Goal: Task Accomplishment & Management: Manage account settings

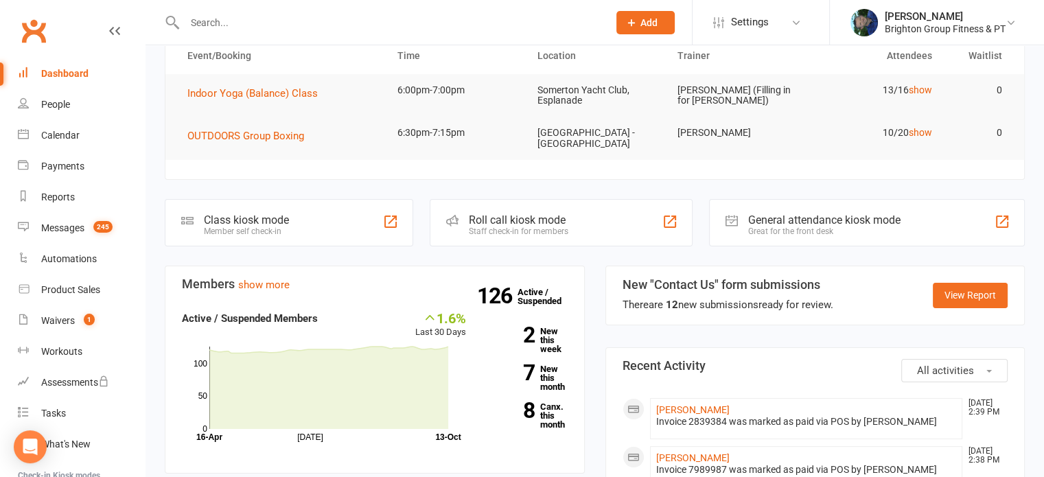
scroll to position [406, 0]
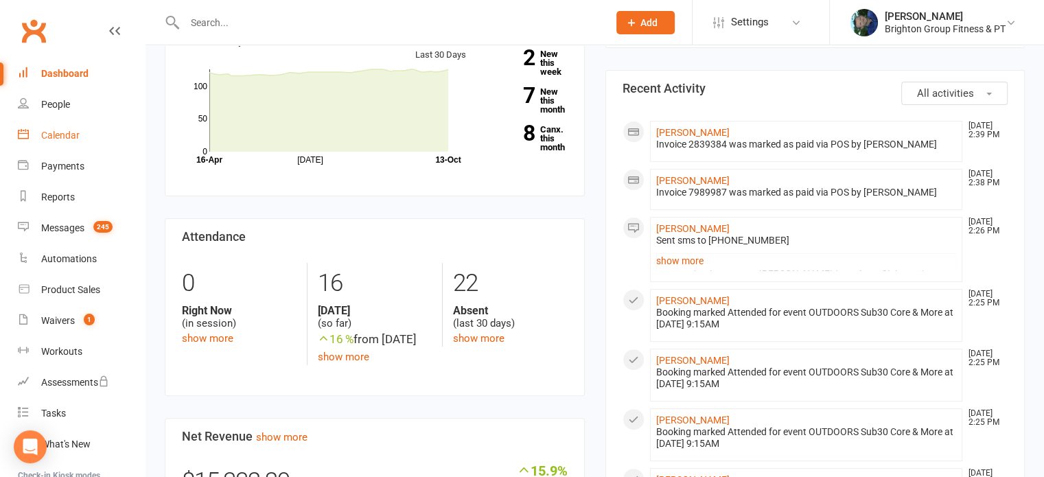
click at [59, 135] on div "Calendar" at bounding box center [60, 135] width 38 height 11
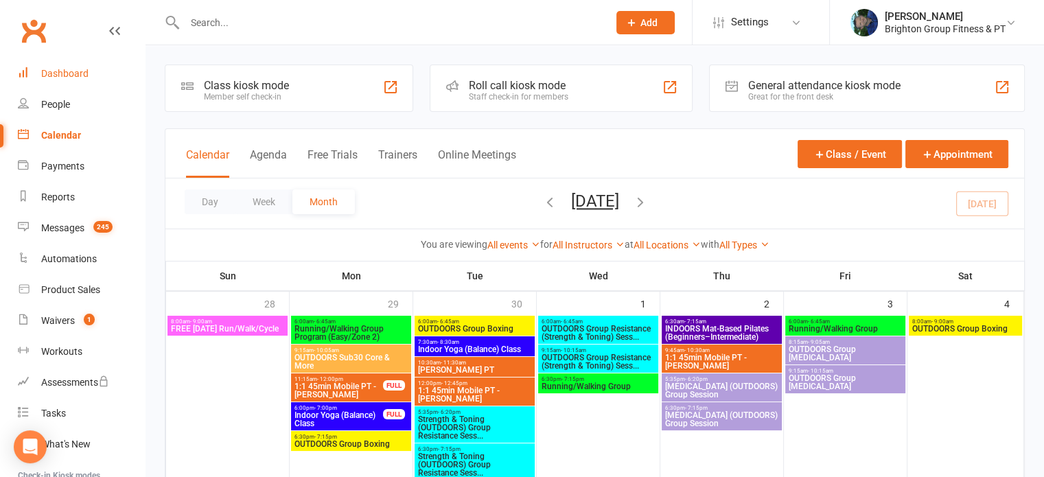
click at [69, 69] on div "Dashboard" at bounding box center [64, 73] width 47 height 11
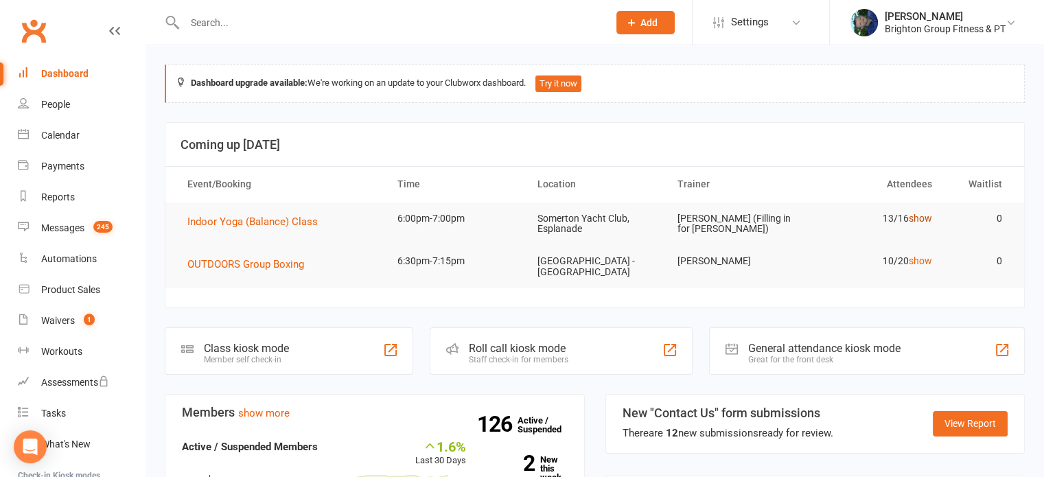
click at [927, 216] on link "show" at bounding box center [920, 218] width 23 height 11
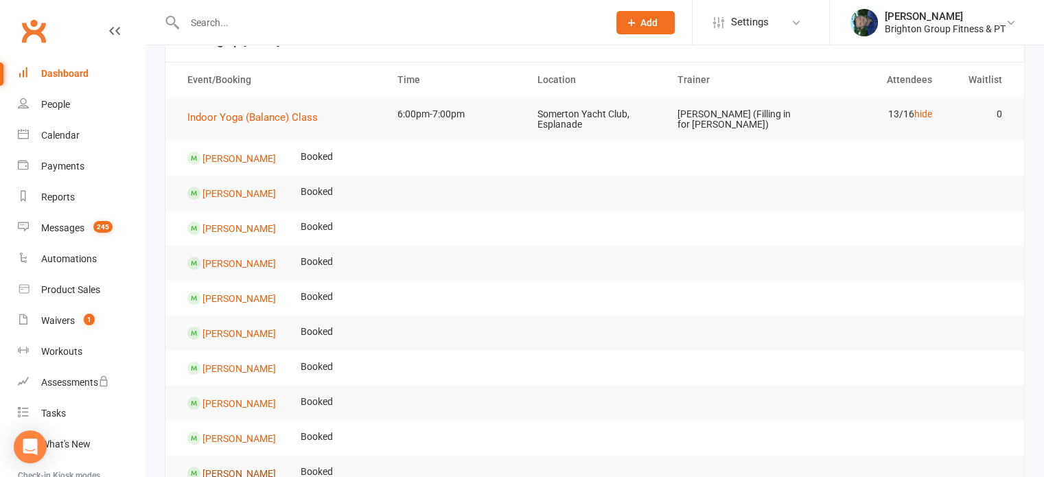
scroll to position [88, 0]
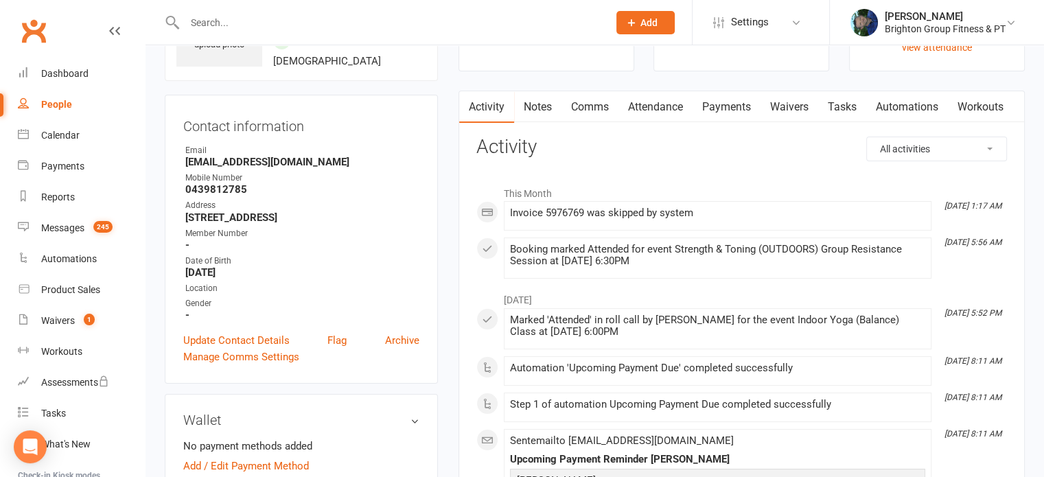
scroll to position [96, 0]
click at [649, 110] on link "Attendance" at bounding box center [656, 107] width 74 height 32
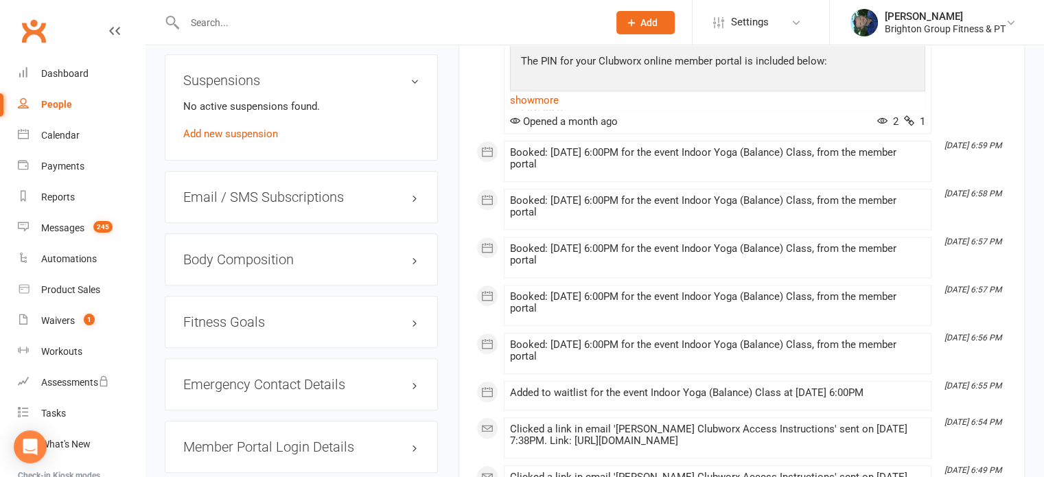
scroll to position [1146, 0]
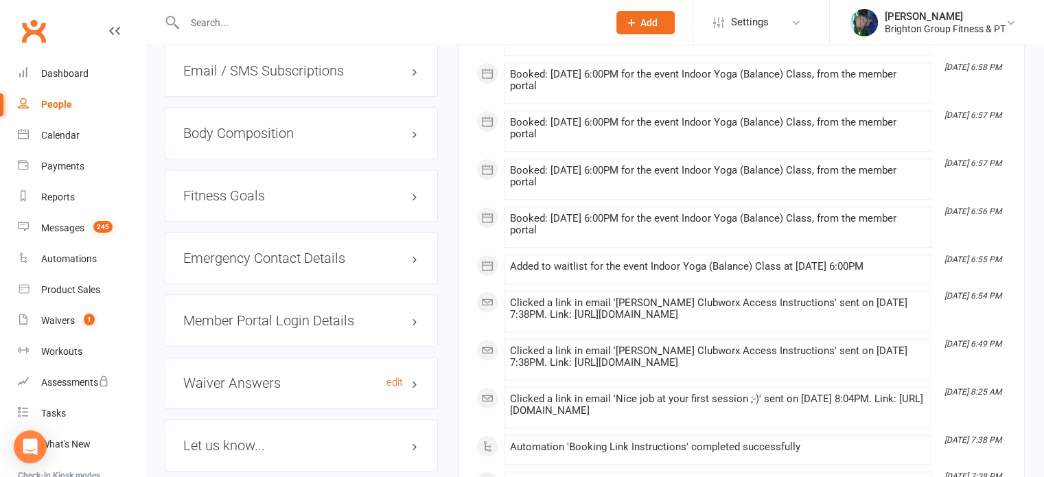
click at [240, 376] on h3 "Waiver Answers edit" at bounding box center [301, 383] width 236 height 15
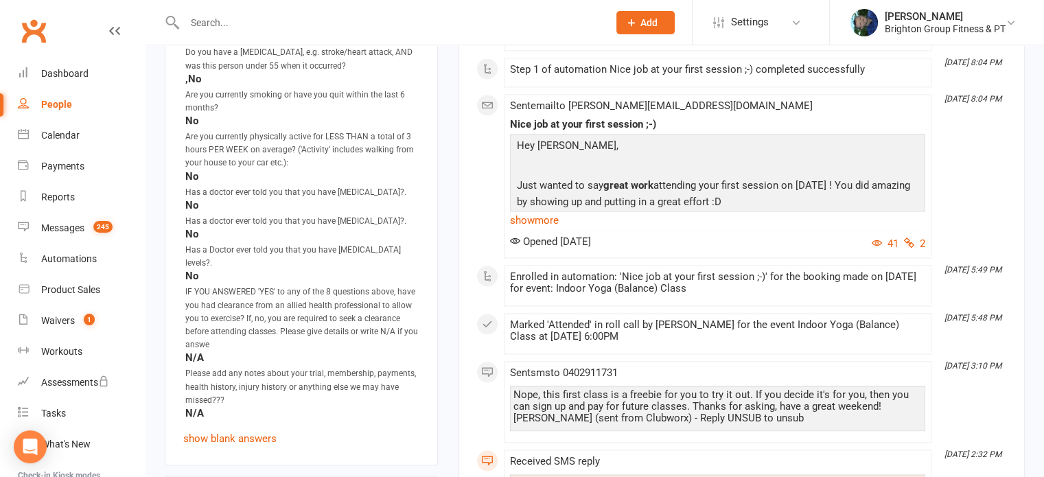
scroll to position [2128, 0]
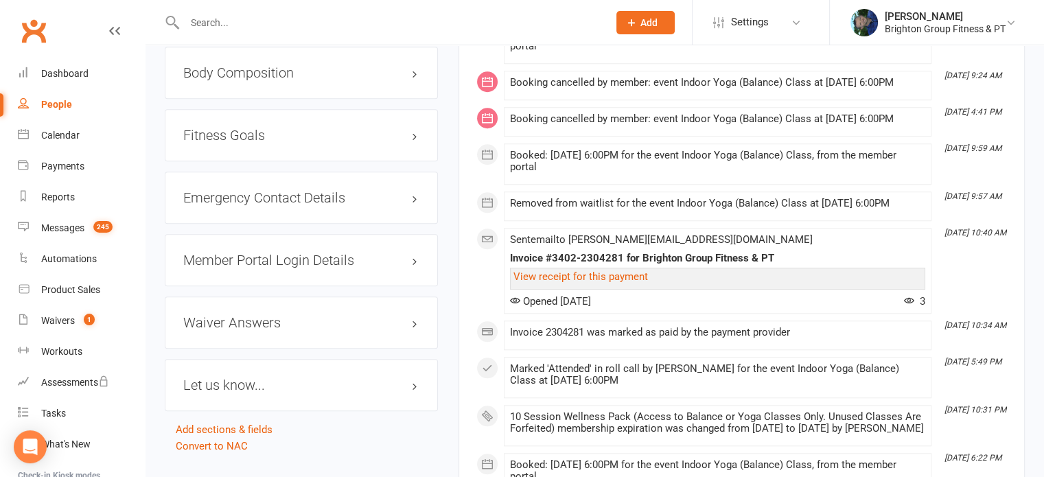
scroll to position [1208, 0]
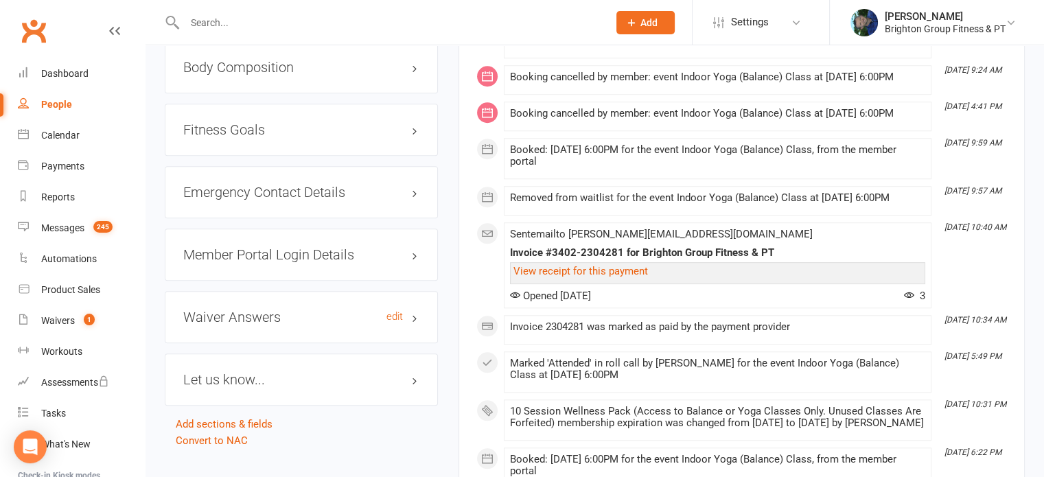
click at [219, 310] on h3 "Waiver Answers edit" at bounding box center [301, 317] width 236 height 15
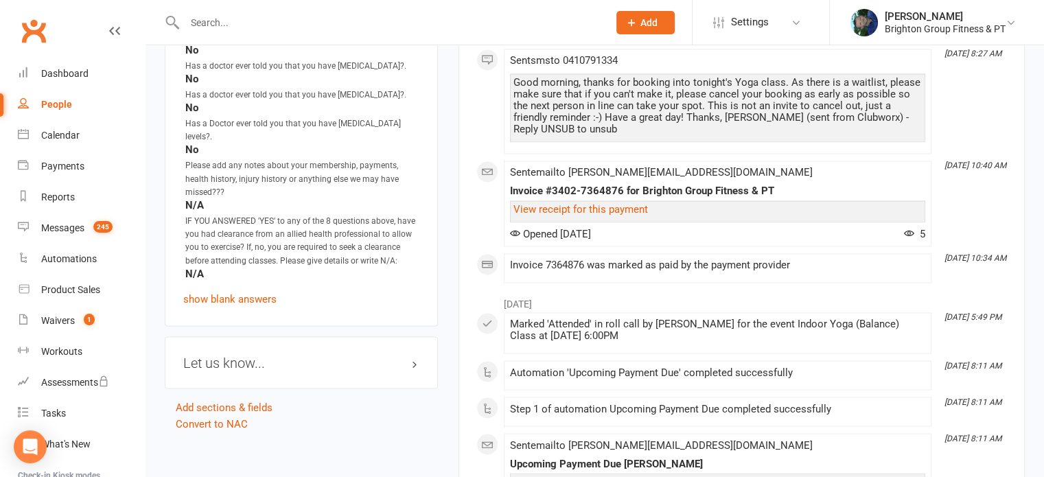
scroll to position [2248, 0]
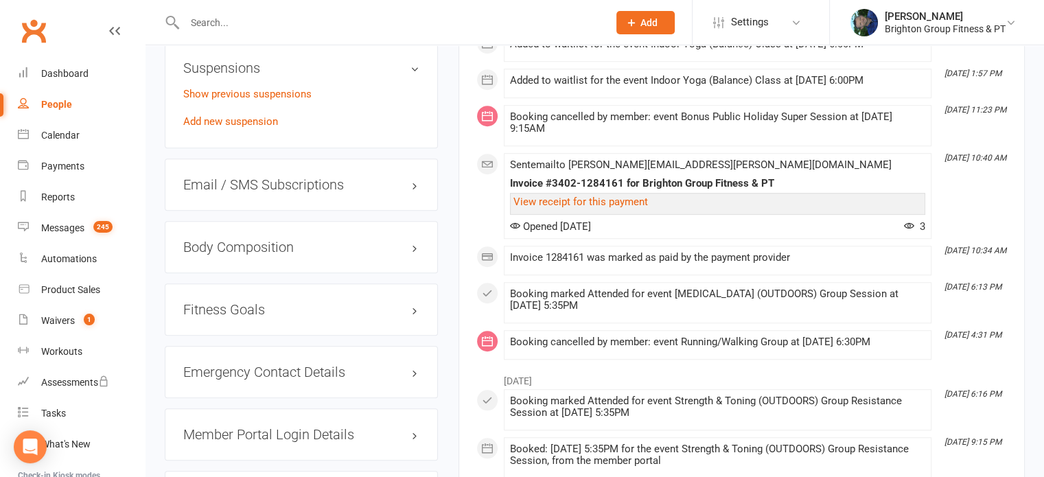
scroll to position [1029, 0]
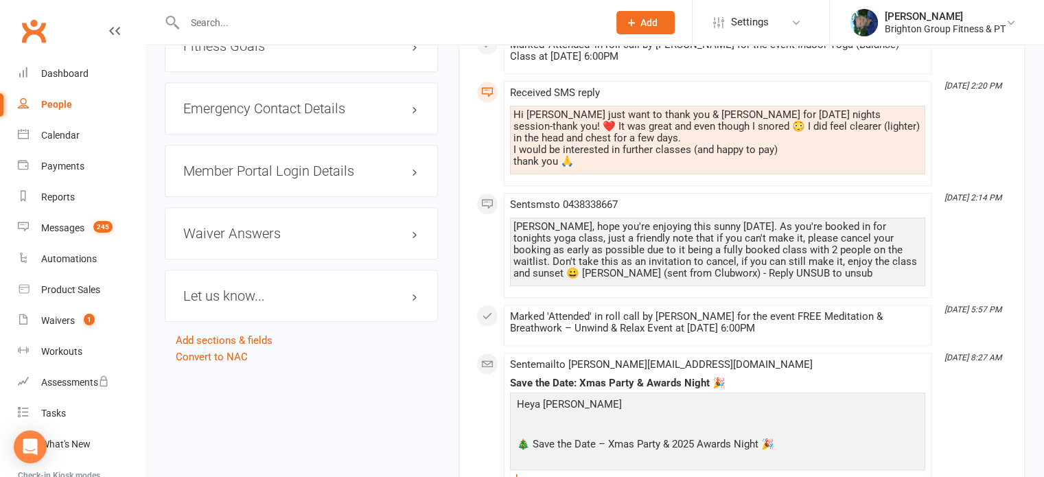
scroll to position [1184, 0]
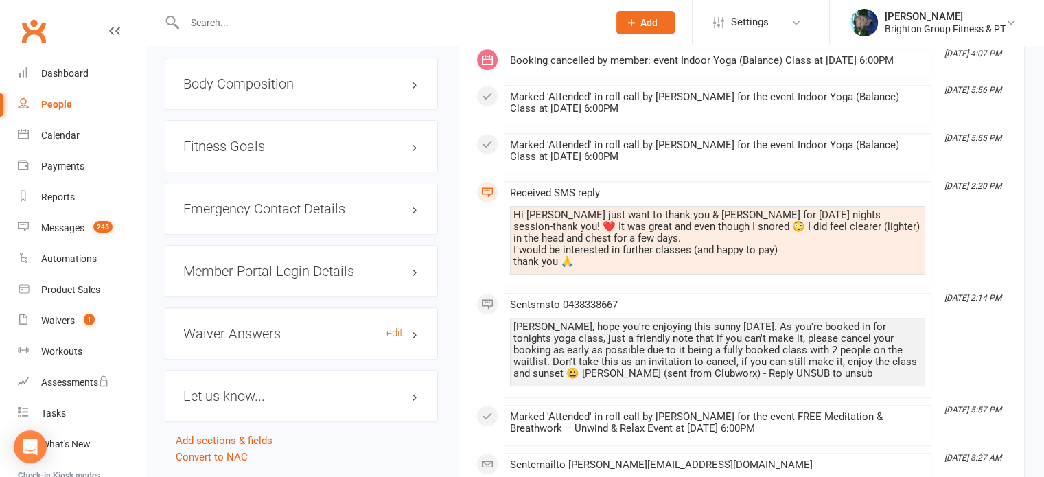
click at [247, 326] on h3 "Waiver Answers edit" at bounding box center [301, 333] width 236 height 15
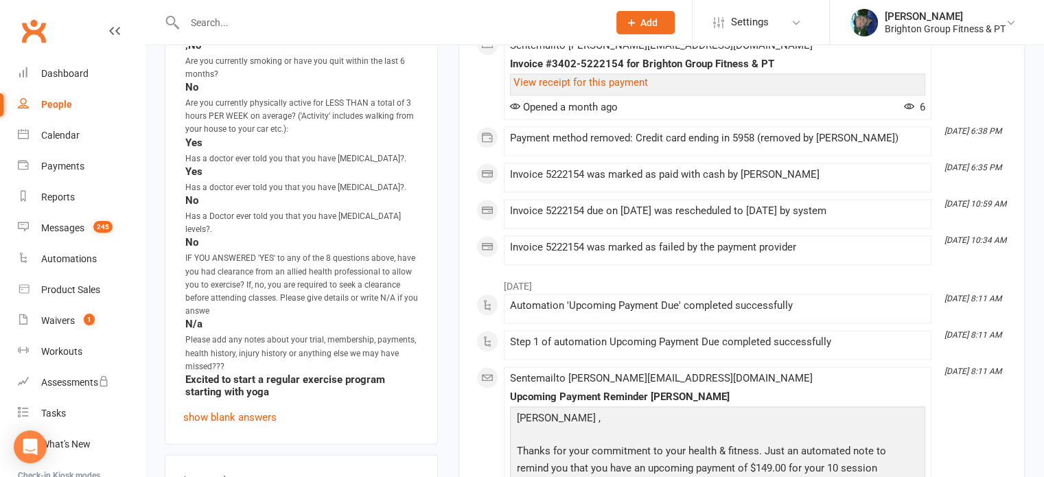
scroll to position [2147, 0]
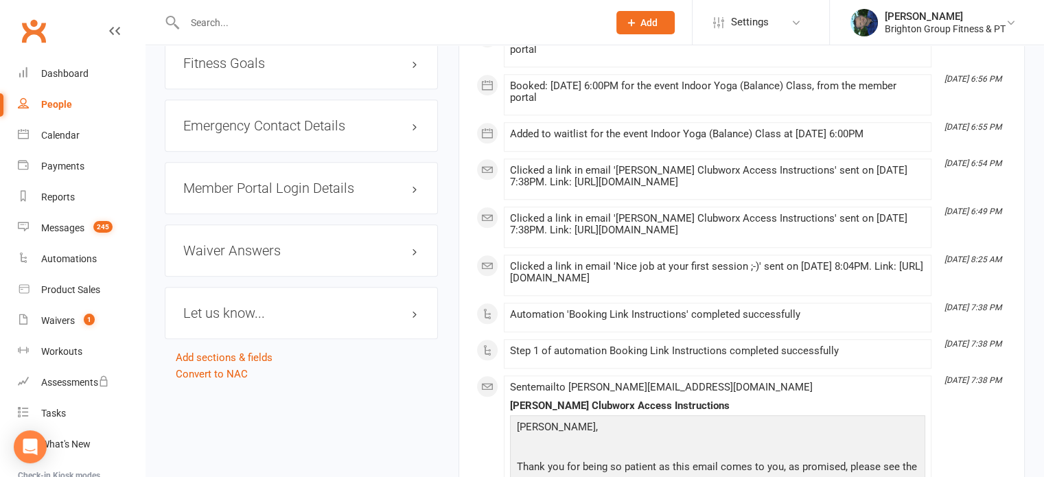
scroll to position [1296, 0]
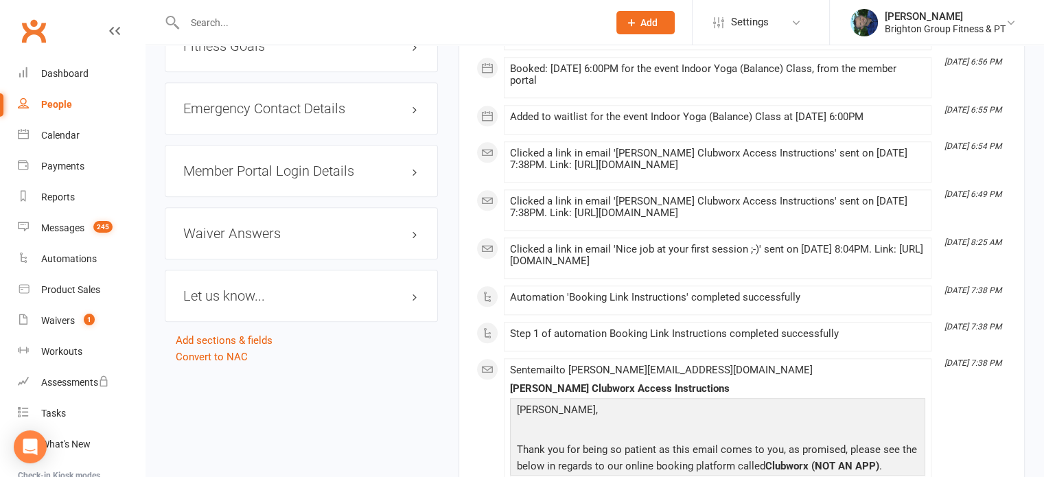
click at [240, 214] on div "Waiver Answers edit" at bounding box center [301, 233] width 273 height 52
click at [257, 226] on h3 "Waiver Answers edit" at bounding box center [301, 233] width 236 height 15
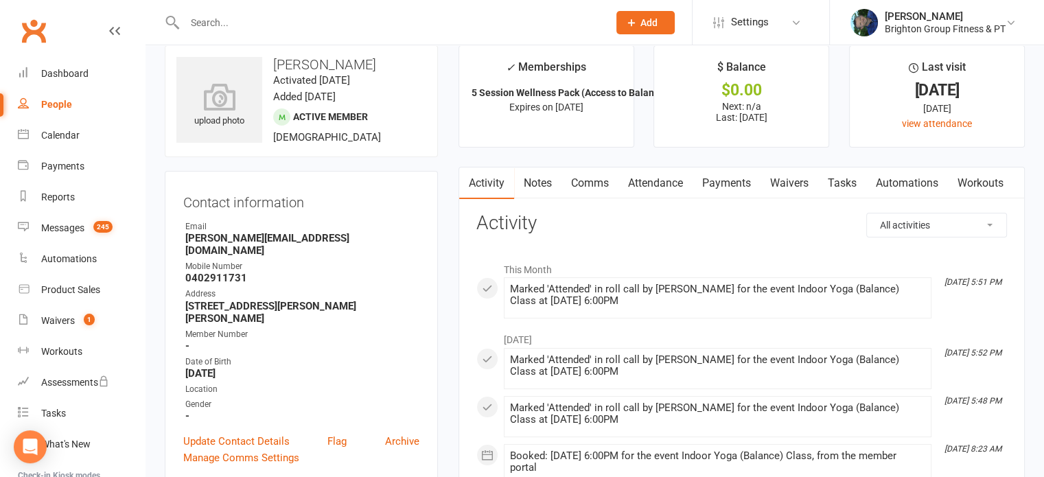
scroll to position [0, 0]
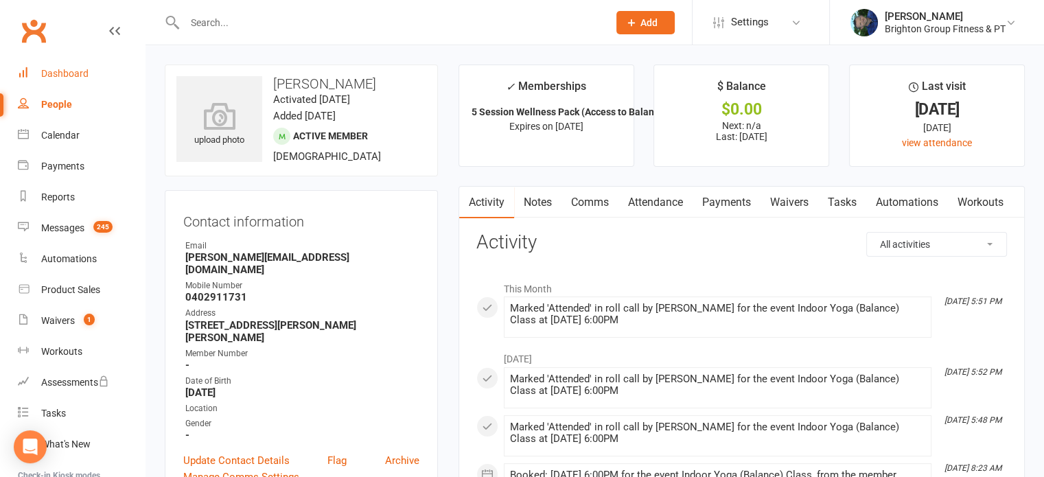
click at [83, 69] on div "Dashboard" at bounding box center [64, 73] width 47 height 11
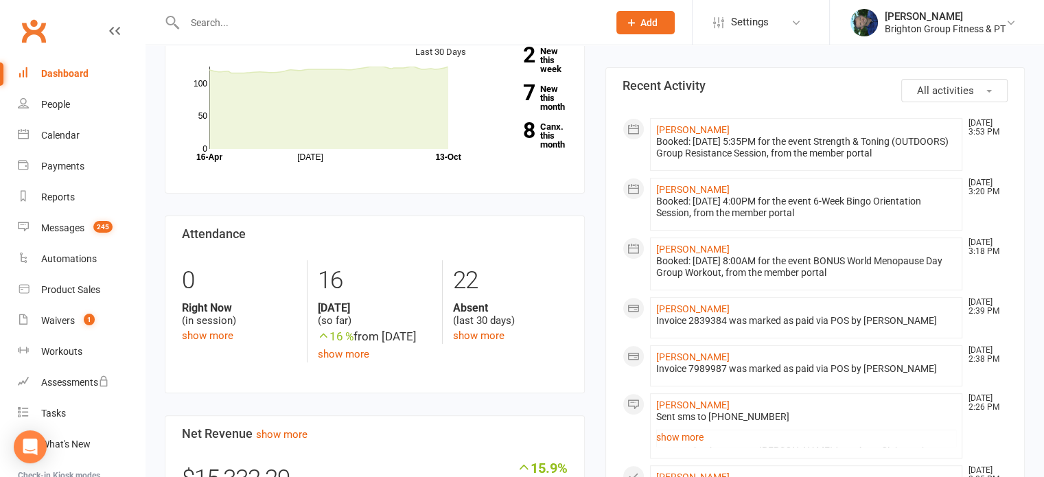
scroll to position [409, 0]
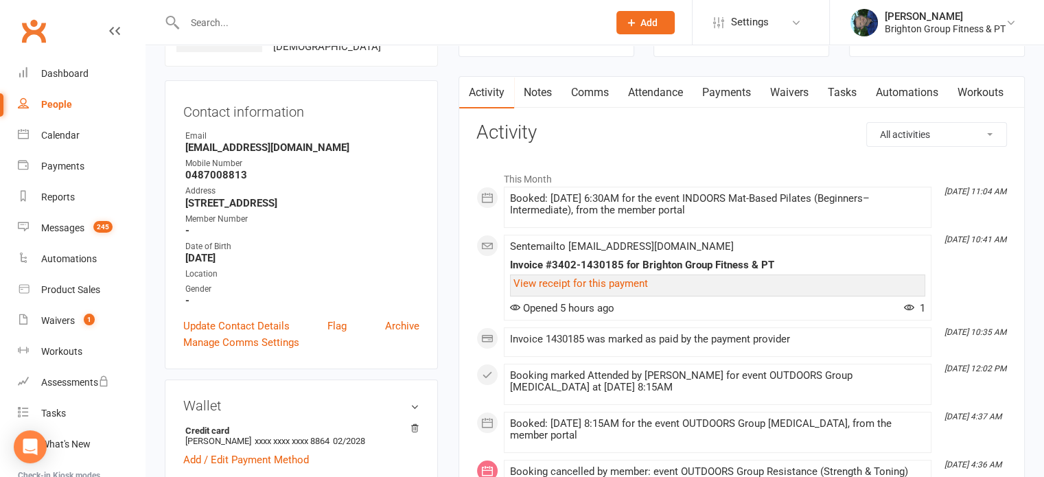
scroll to position [112, 0]
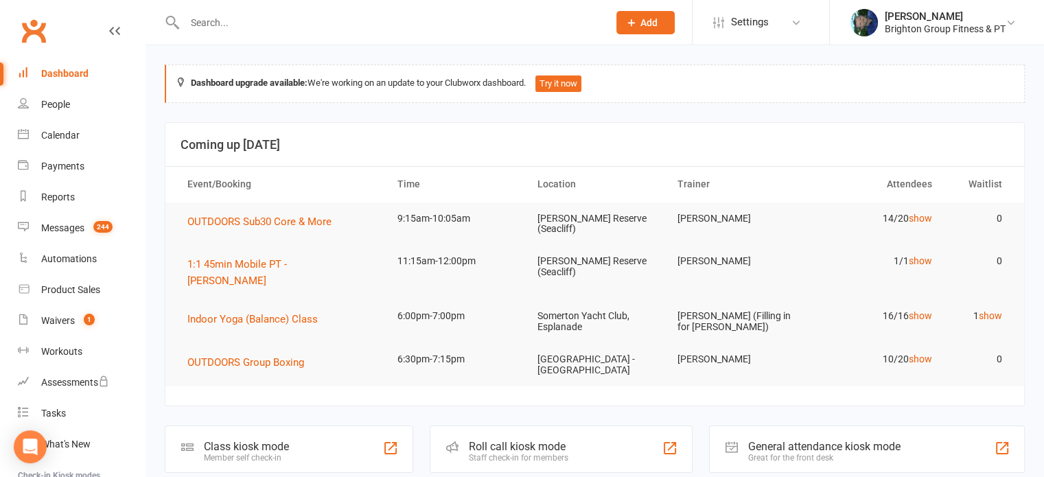
click at [36, 42] on link "Clubworx" at bounding box center [33, 31] width 34 height 34
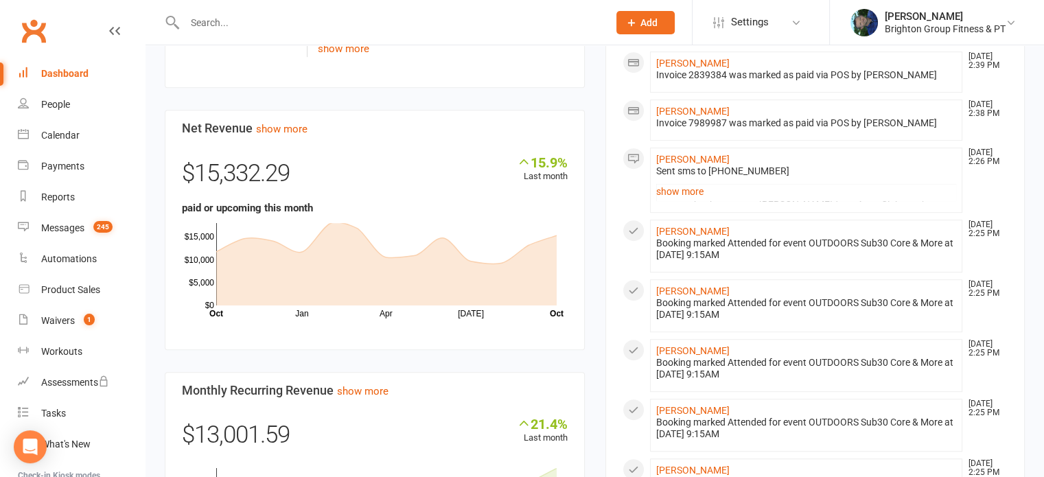
scroll to position [717, 0]
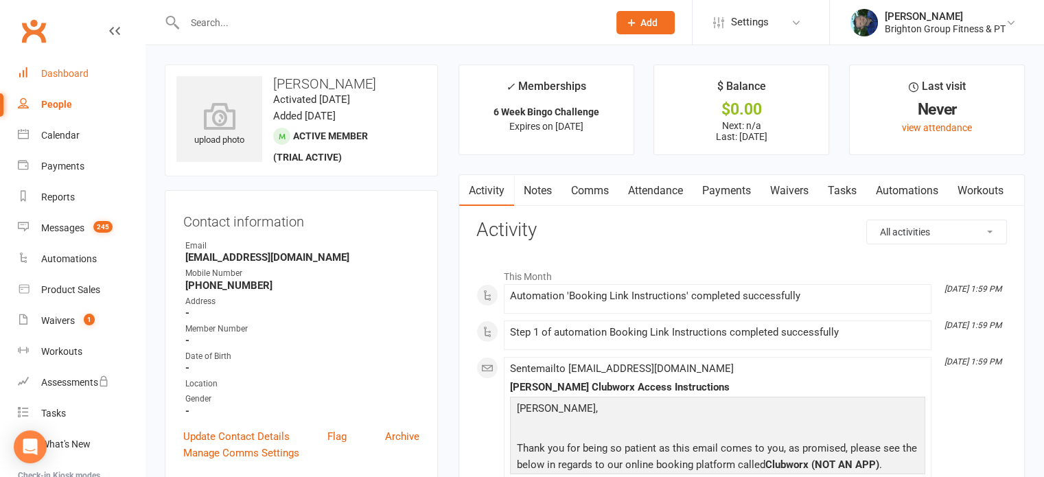
click at [50, 73] on div "Dashboard" at bounding box center [64, 73] width 47 height 11
